Goal: Task Accomplishment & Management: Use online tool/utility

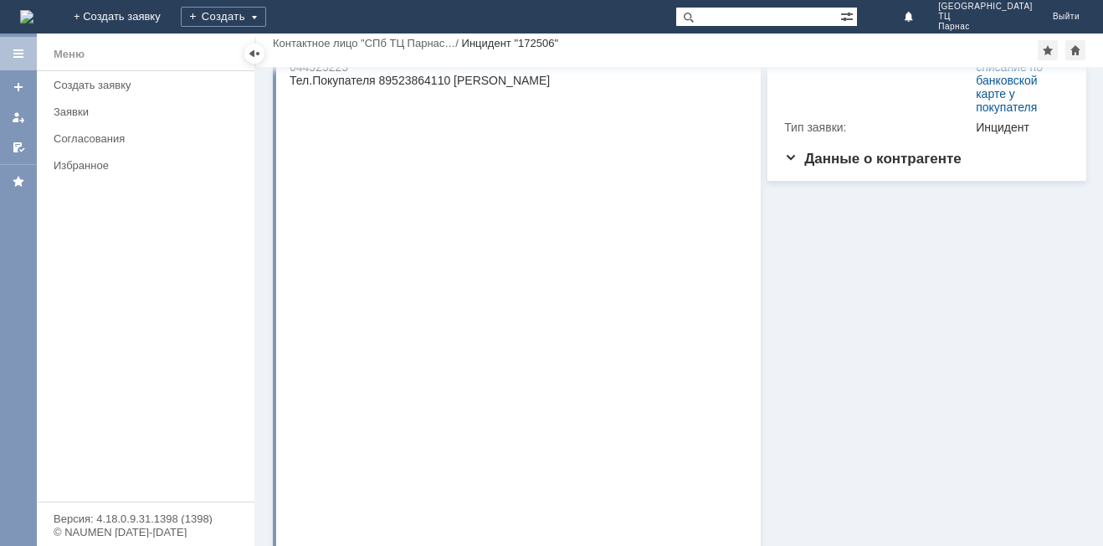
scroll to position [110, 0]
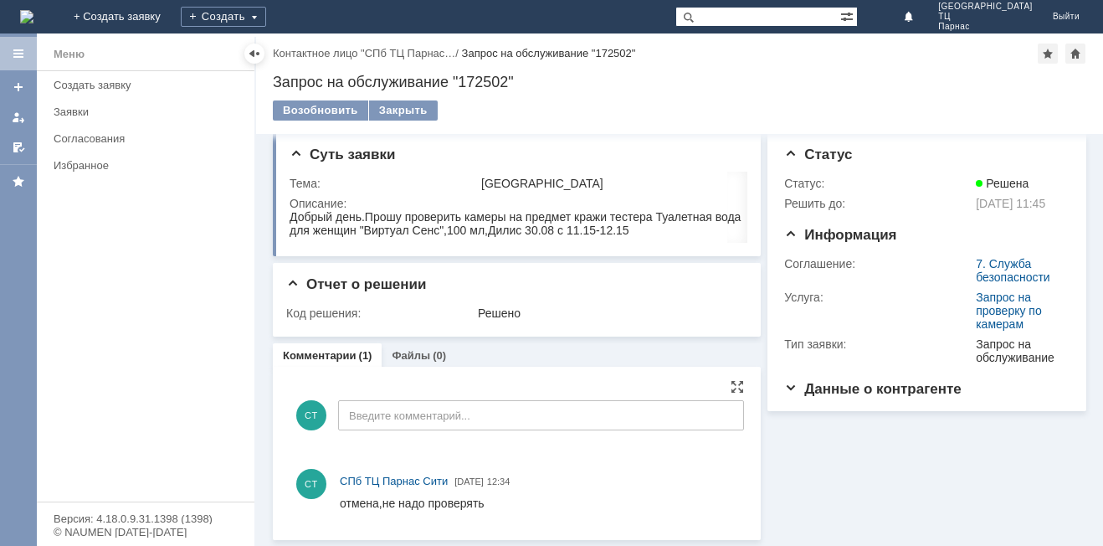
scroll to position [9, 0]
click at [341, 352] on link "Комментарии" at bounding box center [320, 354] width 74 height 13
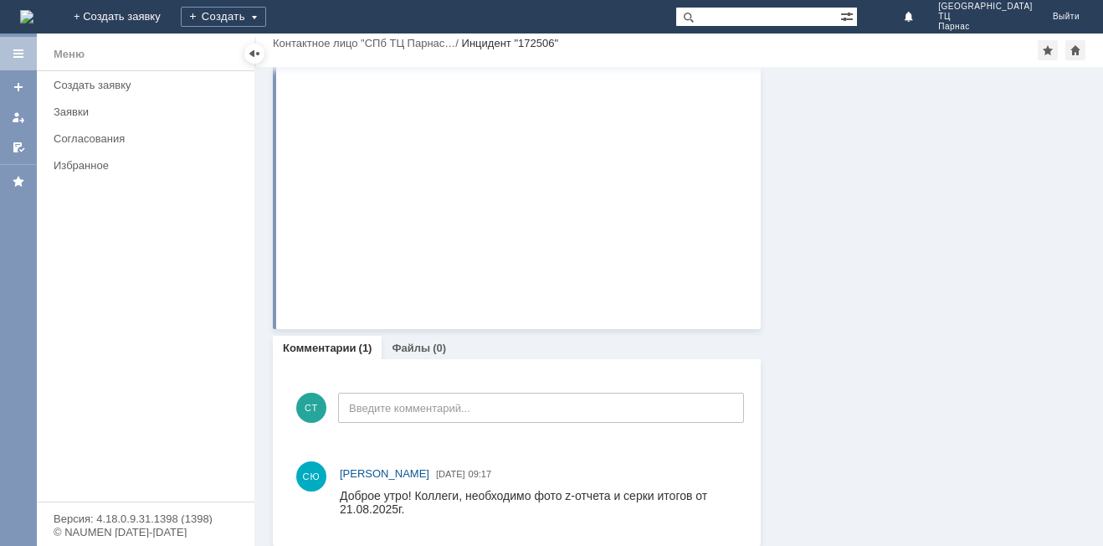
scroll to position [612, 0]
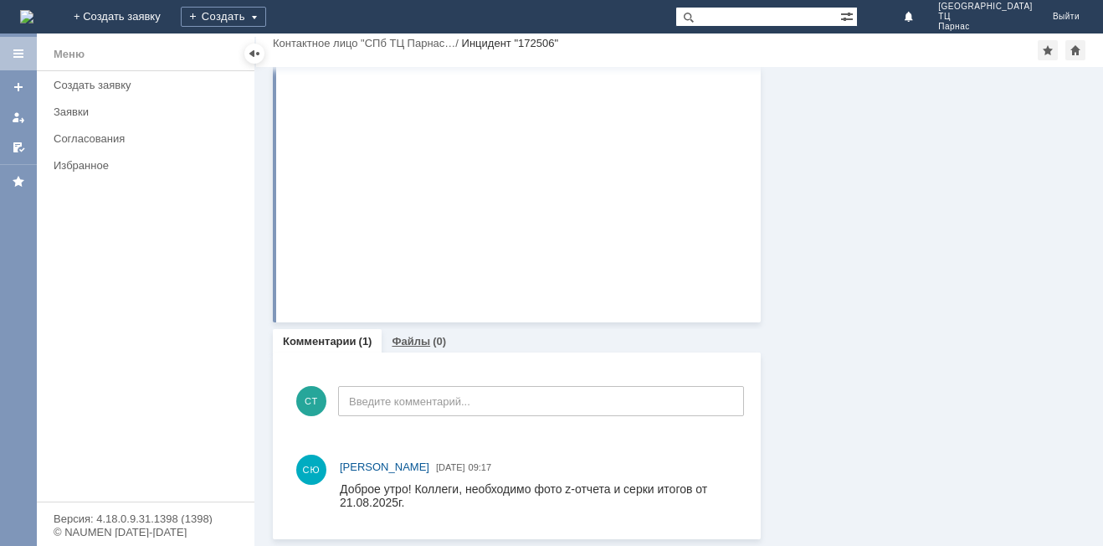
click at [414, 340] on link "Файлы" at bounding box center [411, 341] width 38 height 13
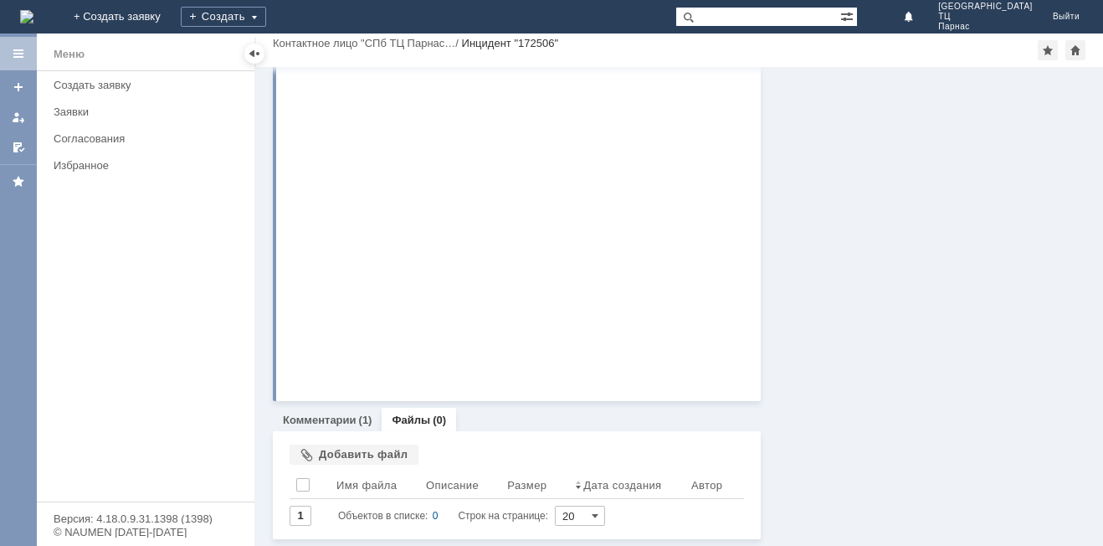
scroll to position [545, 0]
click at [342, 444] on div "Добавить файл" at bounding box center [354, 454] width 129 height 20
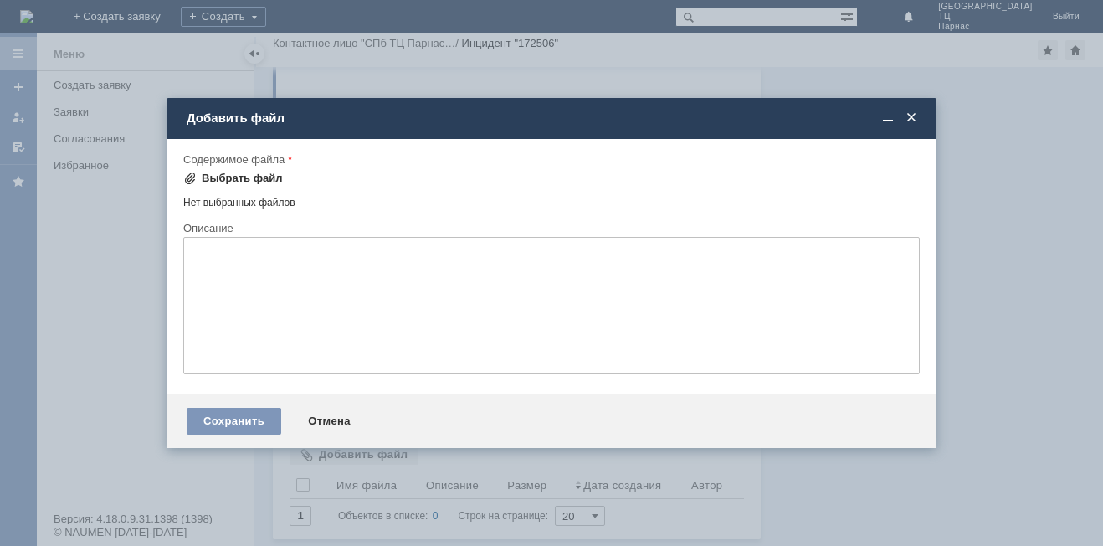
click at [237, 175] on div "Выбрать файл" at bounding box center [242, 178] width 81 height 13
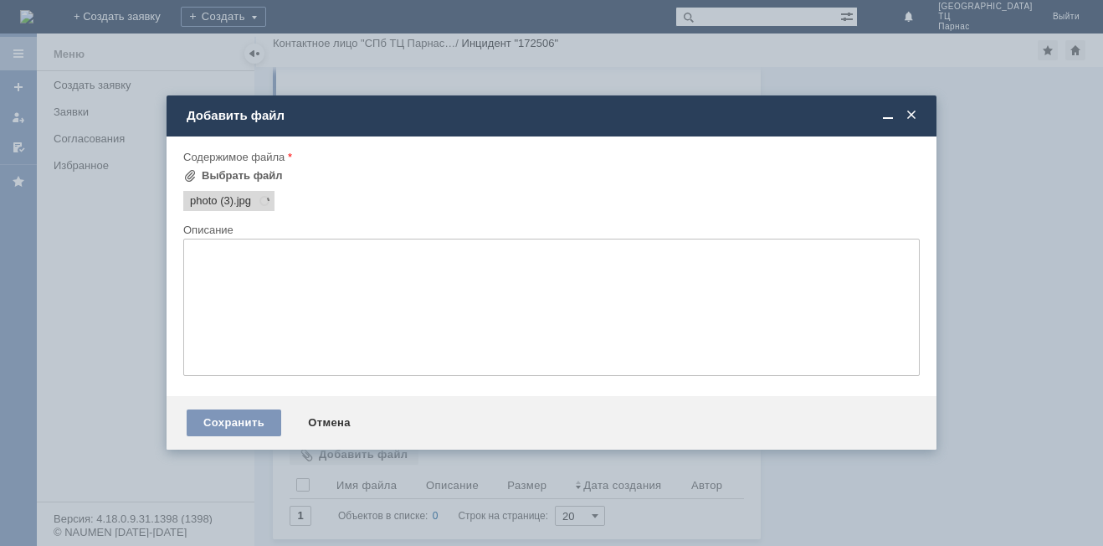
scroll to position [0, 0]
click at [243, 173] on div "Выбрать файл" at bounding box center [242, 175] width 81 height 13
click at [223, 168] on div "Выбрать файл" at bounding box center [233, 176] width 100 height 20
click at [212, 169] on div "Выбрать файл" at bounding box center [242, 175] width 81 height 13
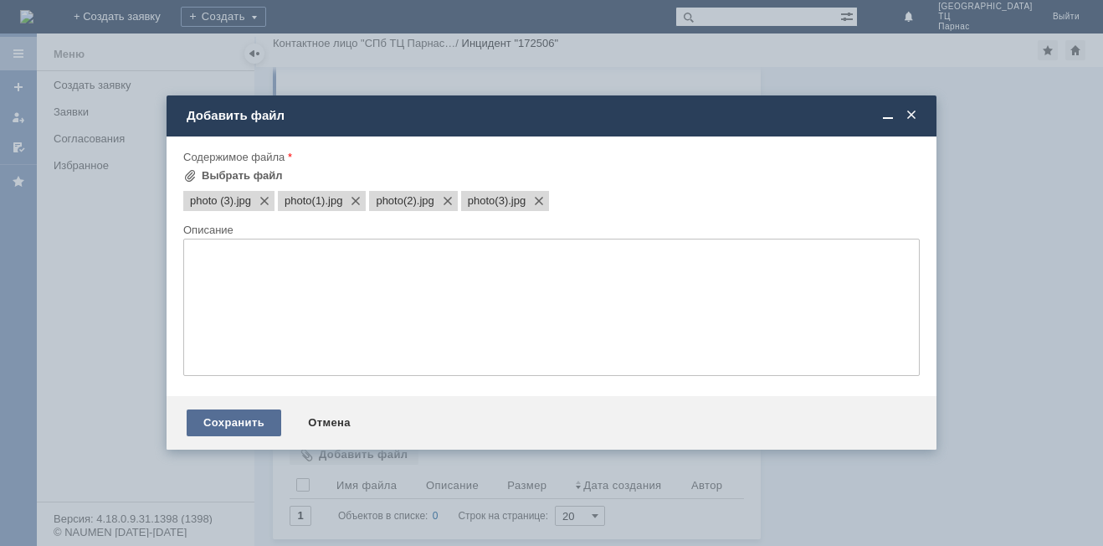
click at [220, 415] on div "Сохранить" at bounding box center [234, 422] width 95 height 27
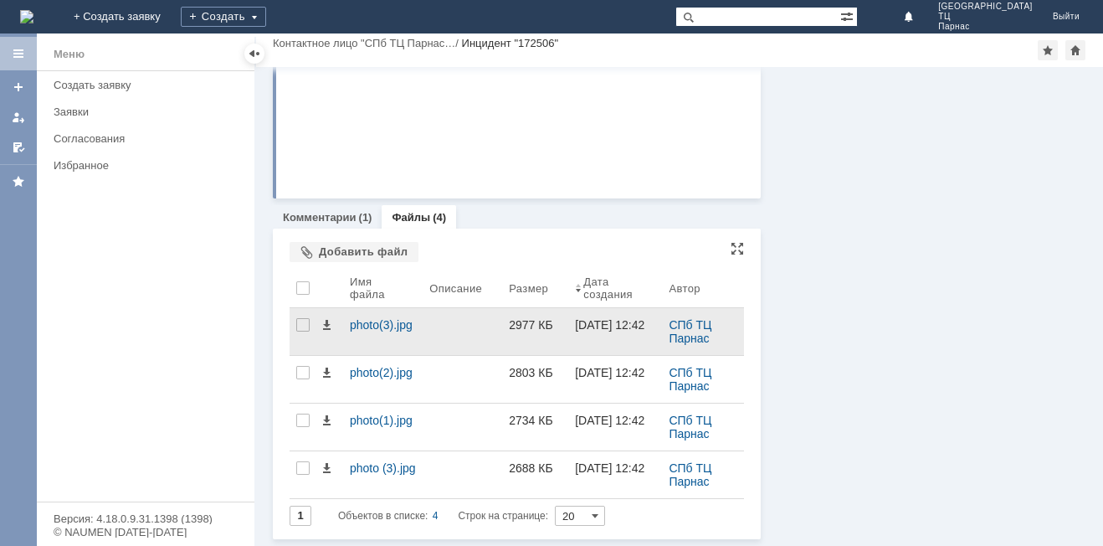
scroll to position [736, 0]
click at [326, 319] on span at bounding box center [326, 324] width 13 height 13
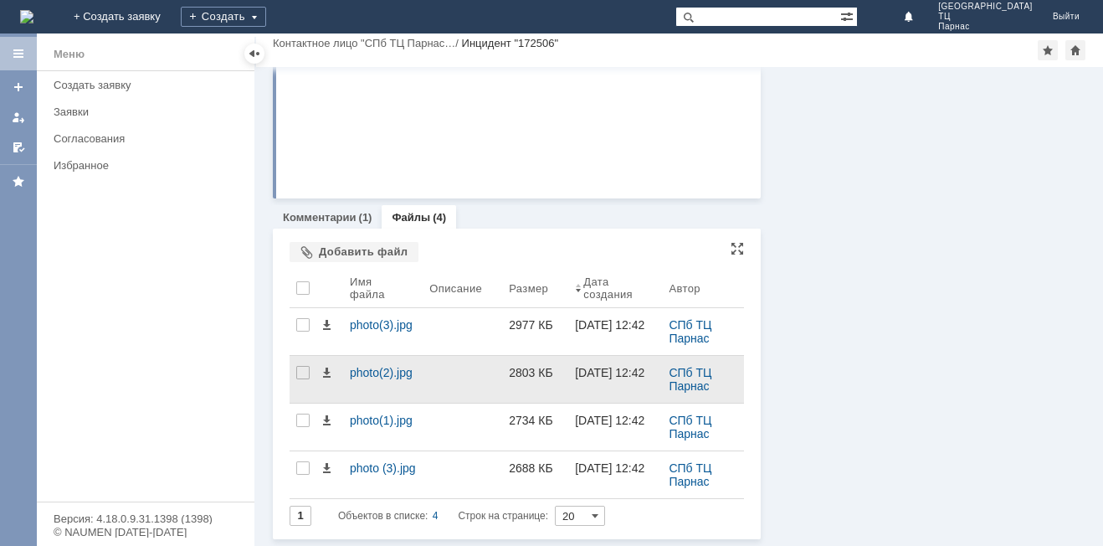
click at [475, 372] on div at bounding box center [463, 379] width 80 height 47
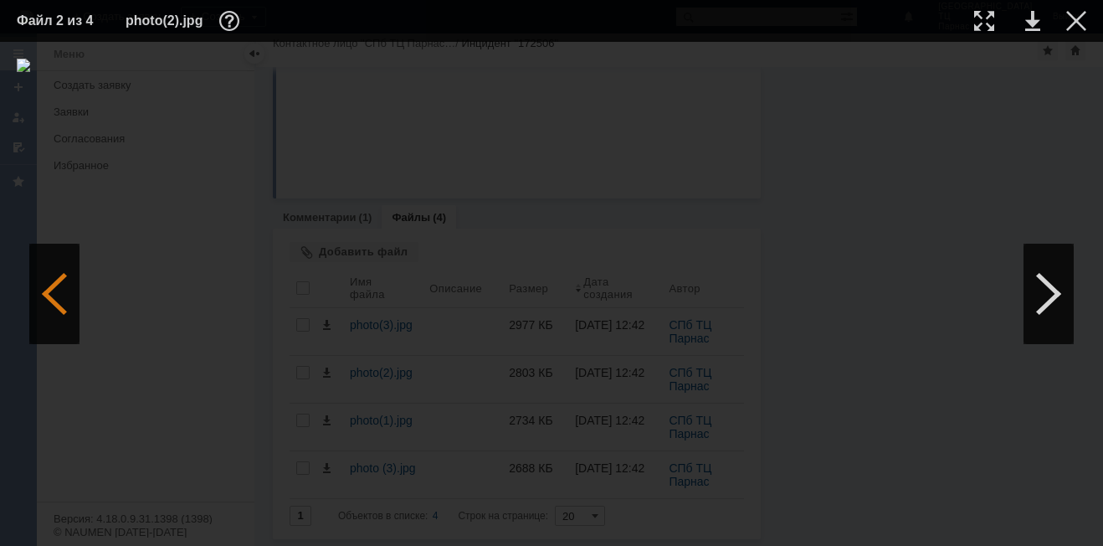
click at [57, 286] on div at bounding box center [54, 294] width 50 height 100
click at [57, 287] on div at bounding box center [54, 294] width 50 height 100
click at [55, 290] on div at bounding box center [54, 294] width 50 height 100
click at [1054, 289] on div at bounding box center [1049, 294] width 50 height 100
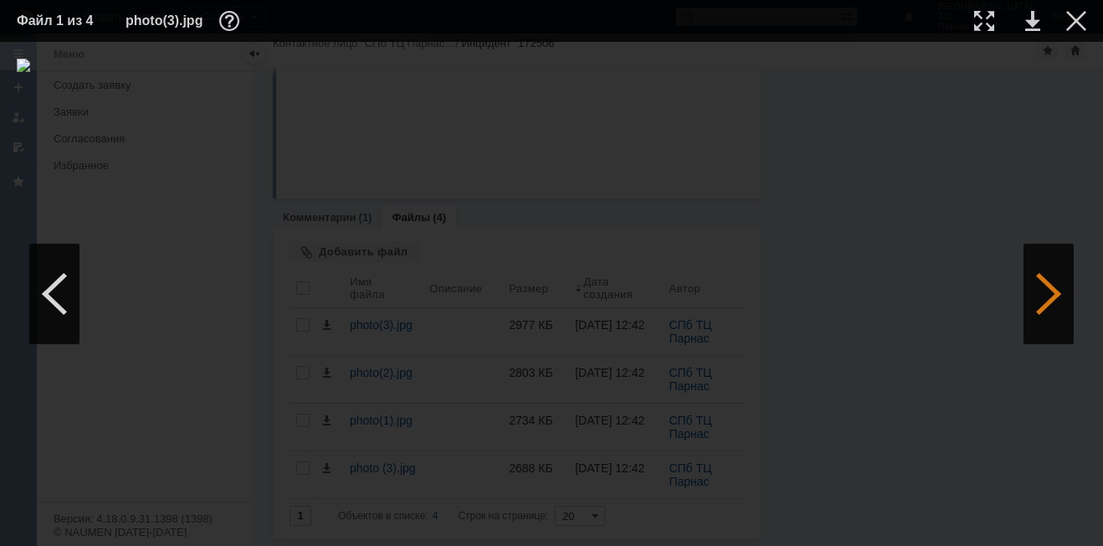
click at [1054, 289] on div at bounding box center [1049, 294] width 50 height 100
click at [56, 296] on div at bounding box center [54, 294] width 50 height 100
click at [56, 295] on div at bounding box center [54, 294] width 50 height 100
